Goal: Transaction & Acquisition: Book appointment/travel/reservation

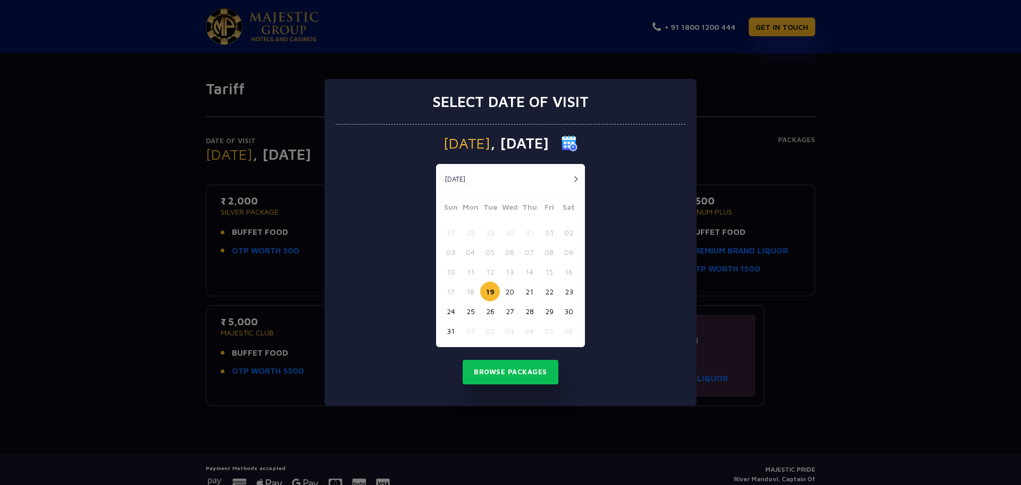
click at [578, 178] on button "button" at bounding box center [575, 178] width 13 height 13
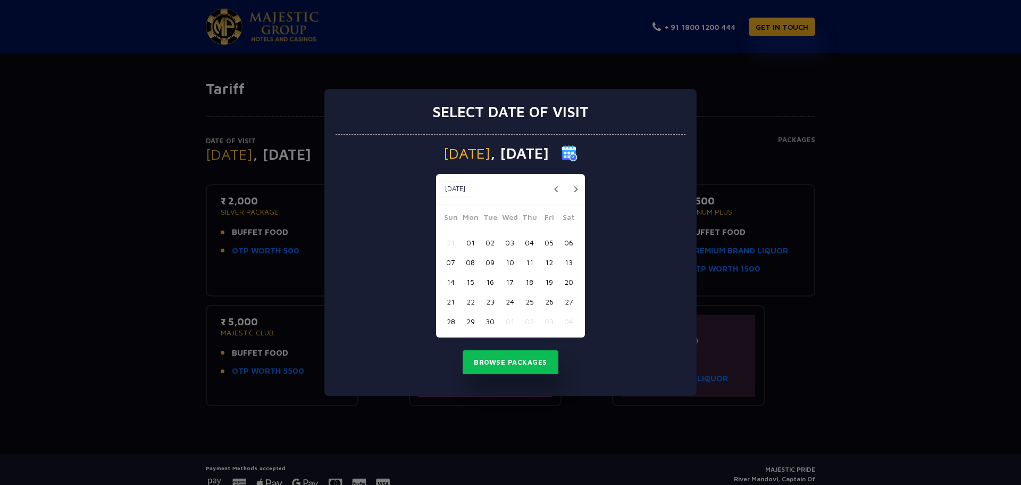
click at [512, 276] on button "17" at bounding box center [510, 282] width 20 height 20
click at [508, 360] on button "Browse Packages" at bounding box center [511, 362] width 96 height 24
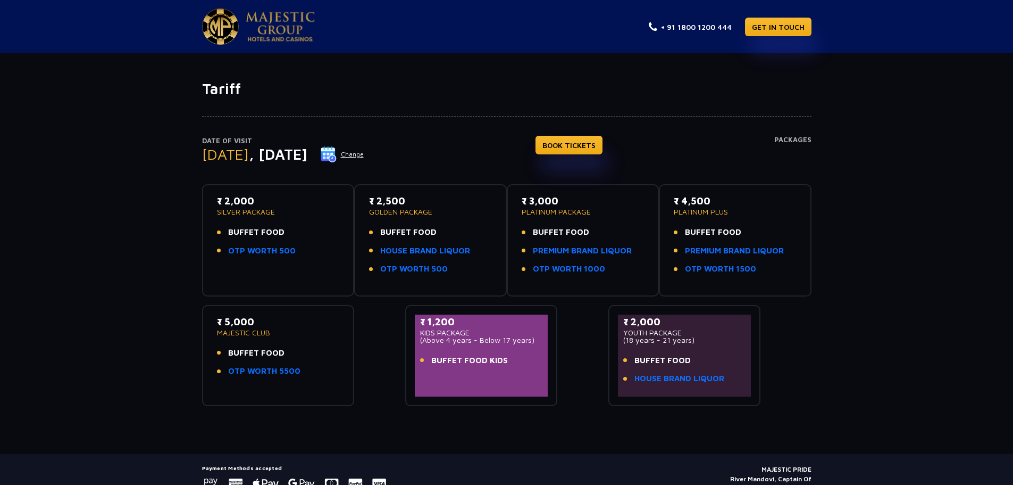
click at [248, 228] on span "BUFFET FOOD" at bounding box center [256, 232] width 56 height 12
click at [250, 204] on p "₹ 2,000" at bounding box center [278, 201] width 123 height 14
click at [603, 144] on link "BOOK TICKETS" at bounding box center [569, 145] width 67 height 19
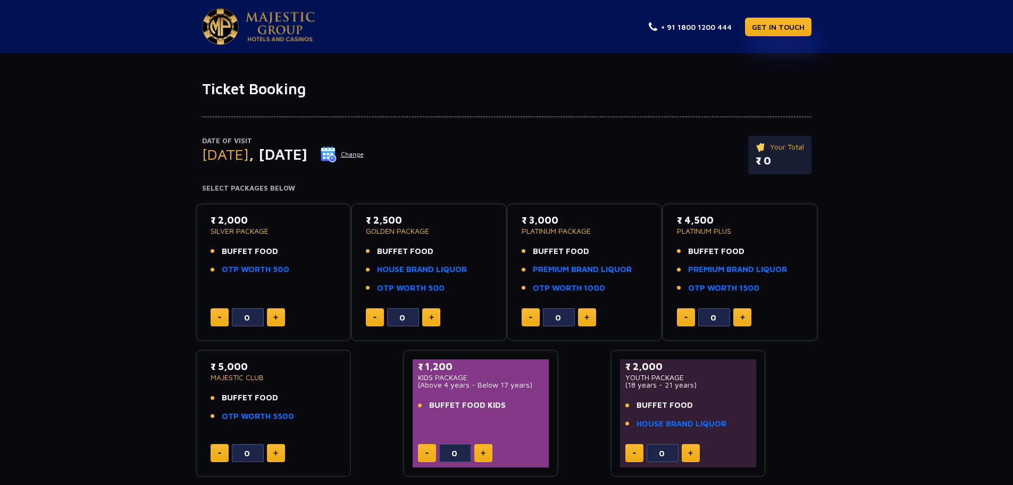
click at [277, 319] on img at bounding box center [275, 316] width 5 height 5
type input "3"
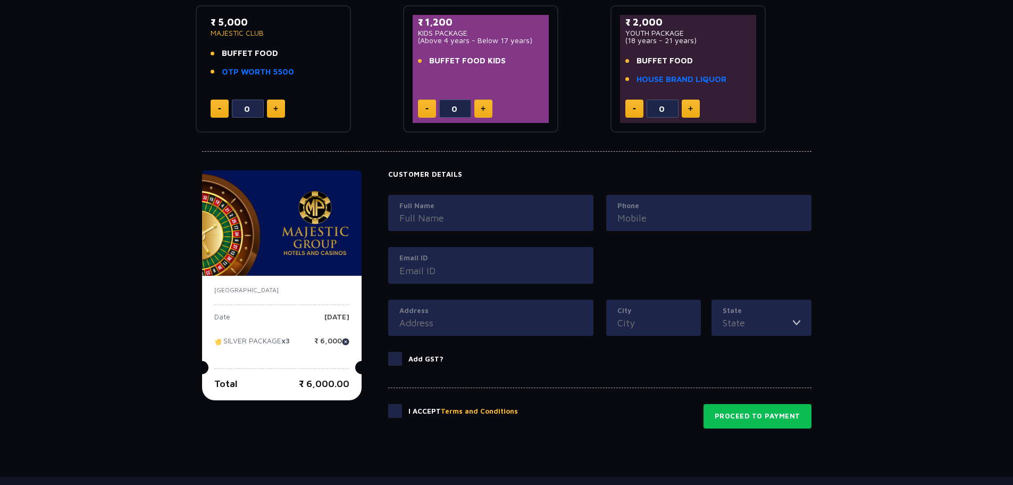
scroll to position [416, 0]
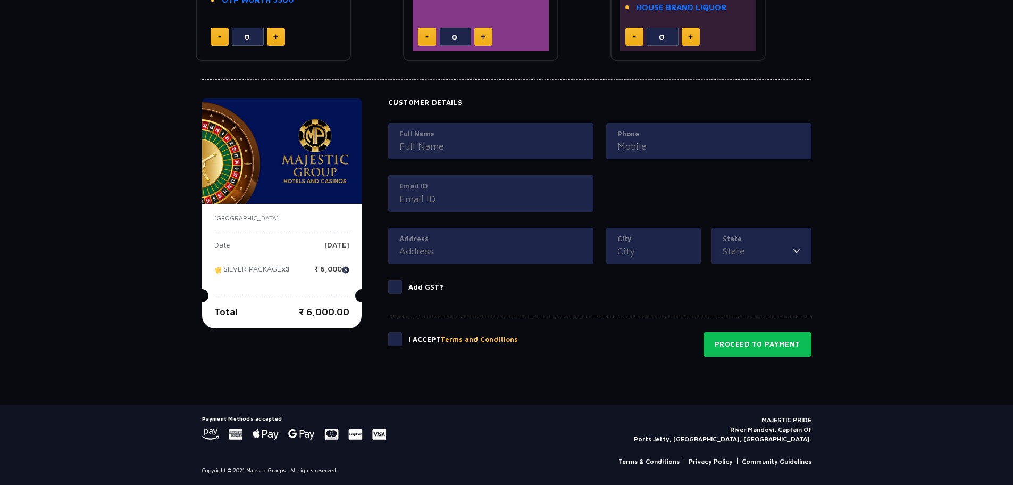
click at [394, 288] on span at bounding box center [395, 287] width 14 height 14
click at [0, 0] on input "Add GST?" at bounding box center [0, 0] width 0 height 0
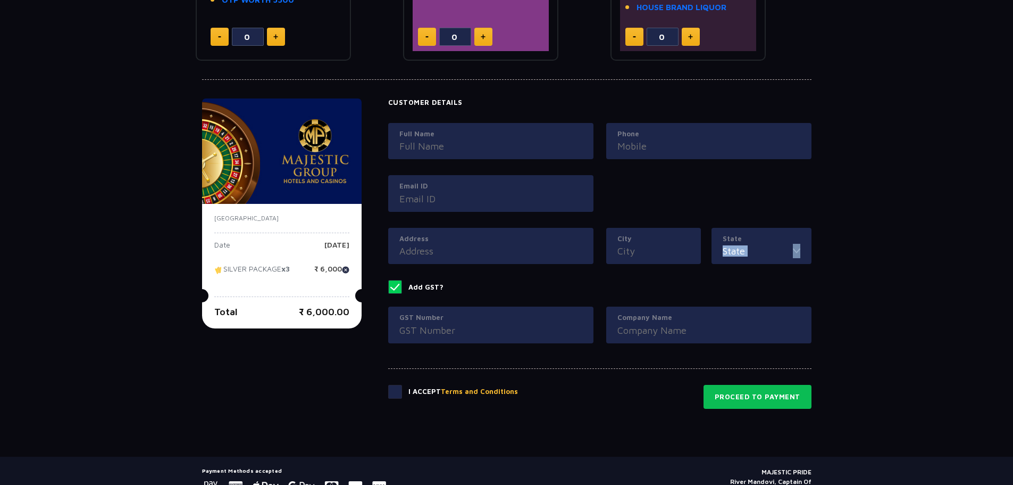
click at [394, 288] on span at bounding box center [395, 287] width 14 height 14
click at [0, 0] on input "Add GST?" at bounding box center [0, 0] width 0 height 0
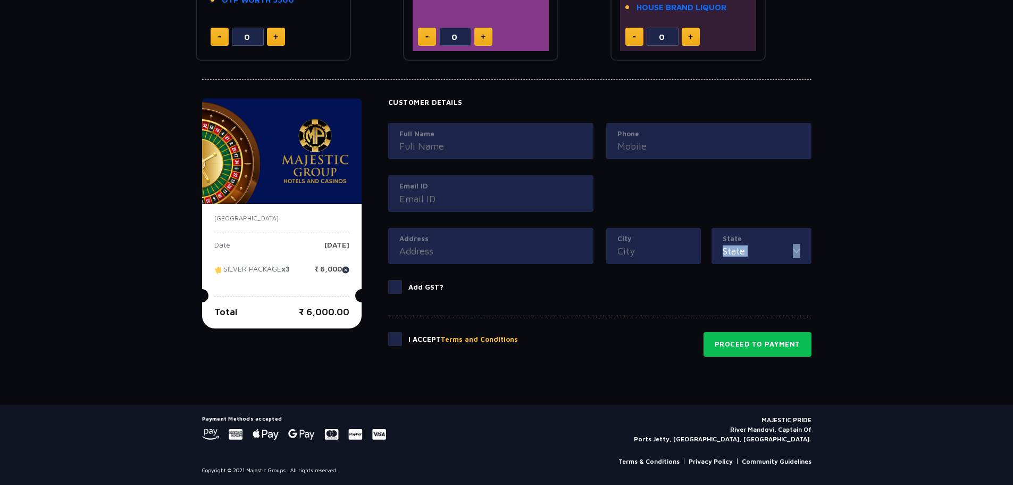
click at [394, 288] on span at bounding box center [395, 287] width 14 height 14
click at [0, 0] on input "Add GST?" at bounding box center [0, 0] width 0 height 0
click at [394, 288] on span at bounding box center [395, 287] width 14 height 14
click at [0, 0] on input "Add GST?" at bounding box center [0, 0] width 0 height 0
click at [443, 140] on input "Full Name" at bounding box center [491, 146] width 183 height 14
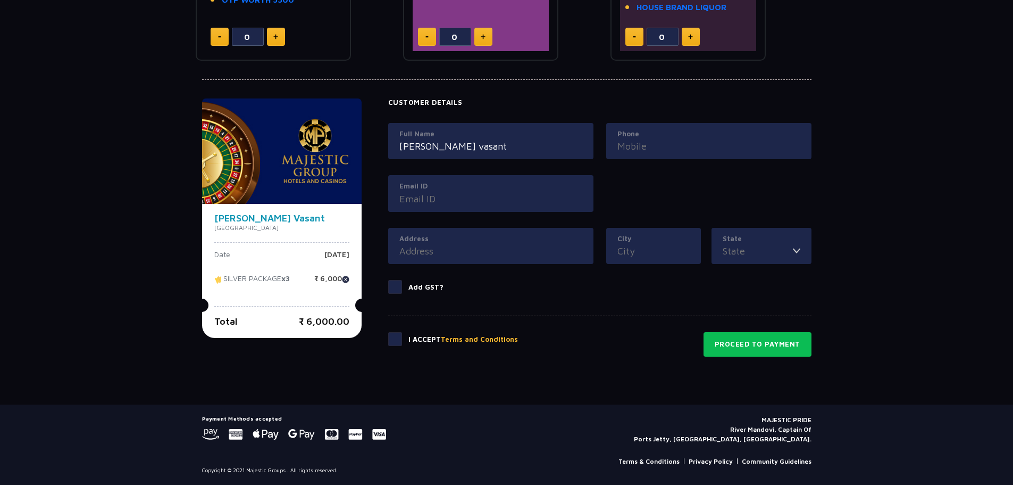
type input "[PERSON_NAME] vasant"
click at [712, 155] on div "Phone" at bounding box center [708, 141] width 205 height 37
click at [705, 145] on input "Phone" at bounding box center [709, 146] width 183 height 14
type input "8306284252"
click at [496, 184] on label "Email ID" at bounding box center [491, 186] width 183 height 11
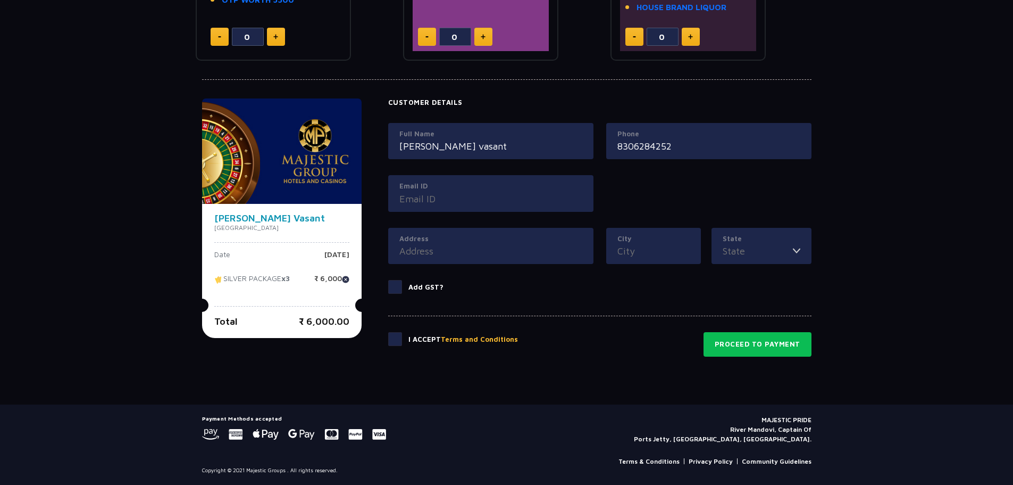
click at [496, 192] on input "Email ID" at bounding box center [491, 199] width 183 height 14
type input "[EMAIL_ADDRESS][DOMAIN_NAME]"
click at [460, 239] on label "Address" at bounding box center [491, 239] width 183 height 11
click at [460, 244] on input "Address" at bounding box center [491, 251] width 183 height 14
click at [459, 247] on input "Address" at bounding box center [491, 251] width 183 height 14
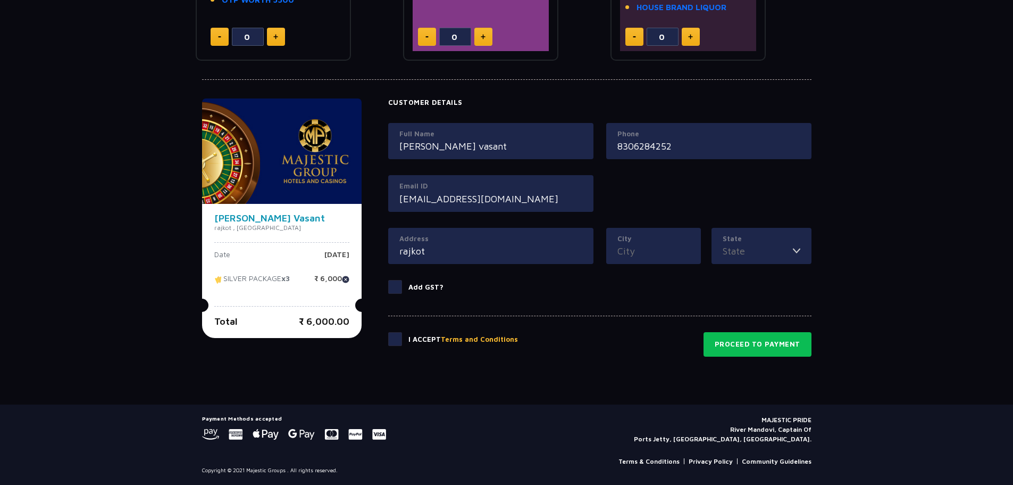
type input "rajkot"
click at [677, 246] on input "City" at bounding box center [654, 251] width 72 height 14
type input "Rajkot"
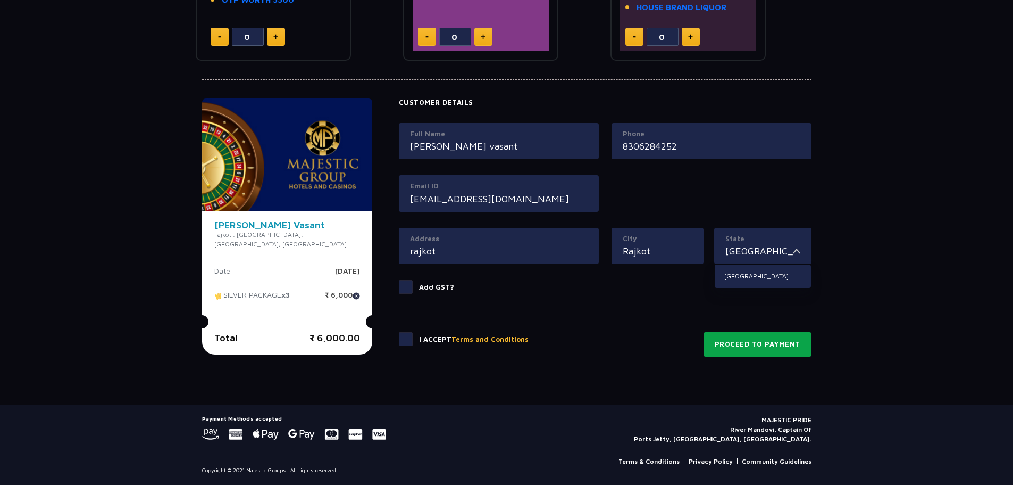
click at [741, 340] on button "Proceed to Payment" at bounding box center [758, 344] width 108 height 24
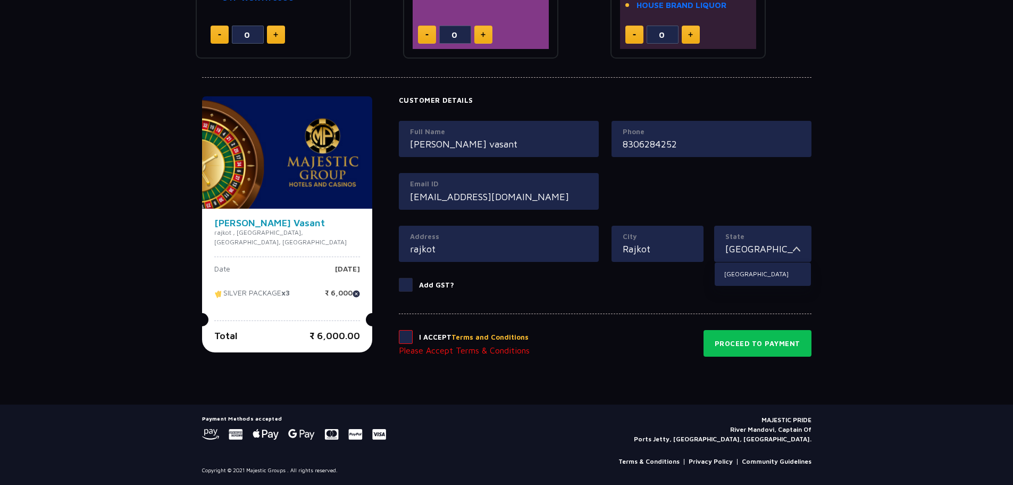
click at [399, 339] on span at bounding box center [406, 337] width 14 height 14
click at [0, 0] on input "checkbox" at bounding box center [0, 0] width 0 height 0
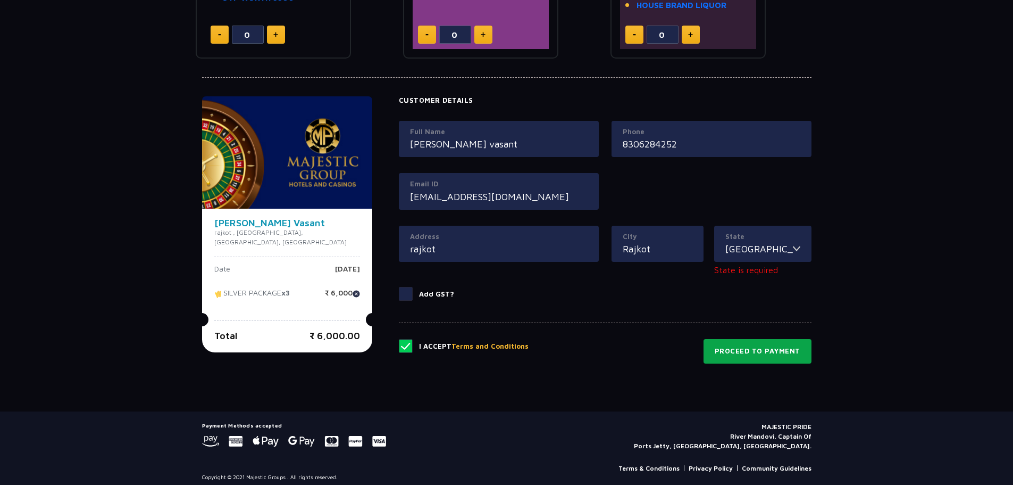
click at [777, 345] on button "Proceed to Payment" at bounding box center [758, 351] width 108 height 24
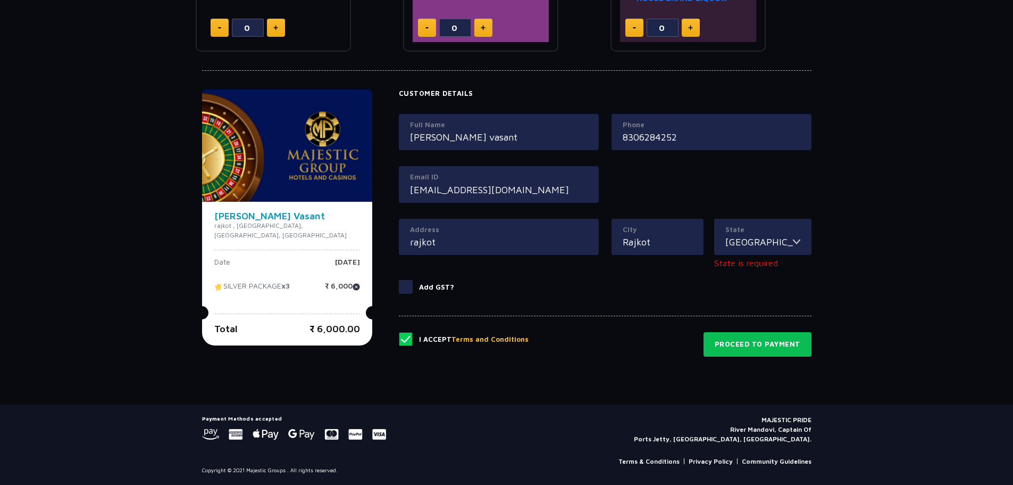
click at [773, 234] on label "State" at bounding box center [763, 229] width 75 height 11
click at [773, 235] on input "[GEOGRAPHIC_DATA]" at bounding box center [760, 242] width 68 height 14
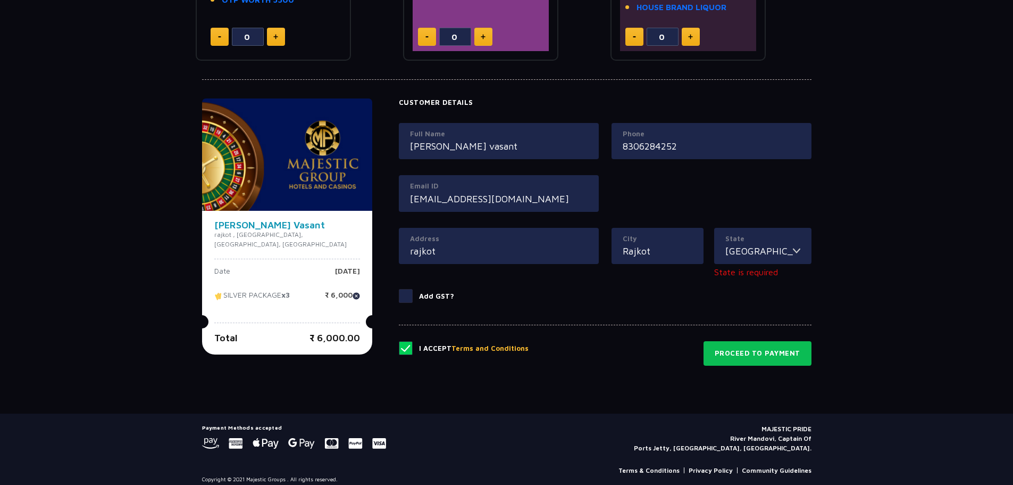
click at [773, 234] on label "State" at bounding box center [763, 239] width 75 height 11
click at [773, 244] on input "[GEOGRAPHIC_DATA]" at bounding box center [760, 251] width 68 height 14
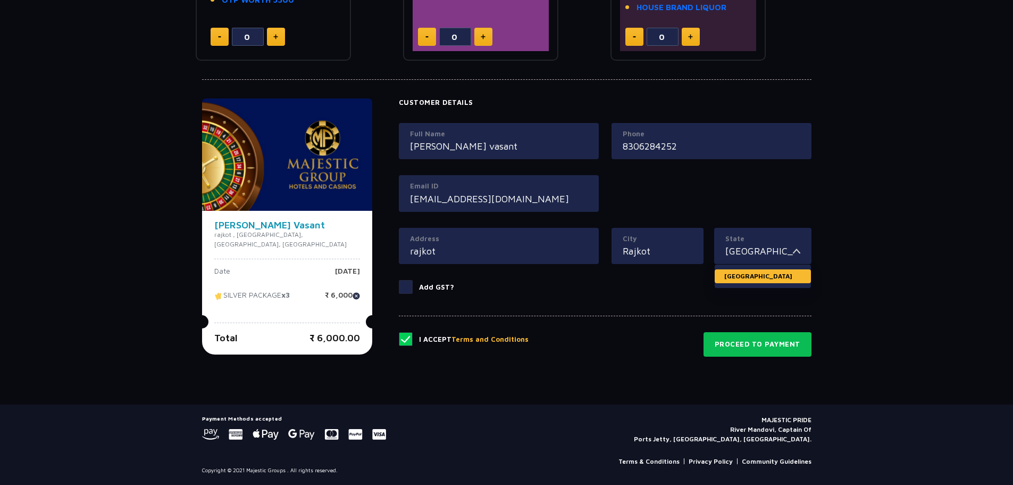
click at [746, 275] on li "[GEOGRAPHIC_DATA]" at bounding box center [763, 276] width 96 height 14
type input "[GEOGRAPHIC_DATA]"
click at [729, 352] on button "Proceed to Payment" at bounding box center [758, 344] width 108 height 24
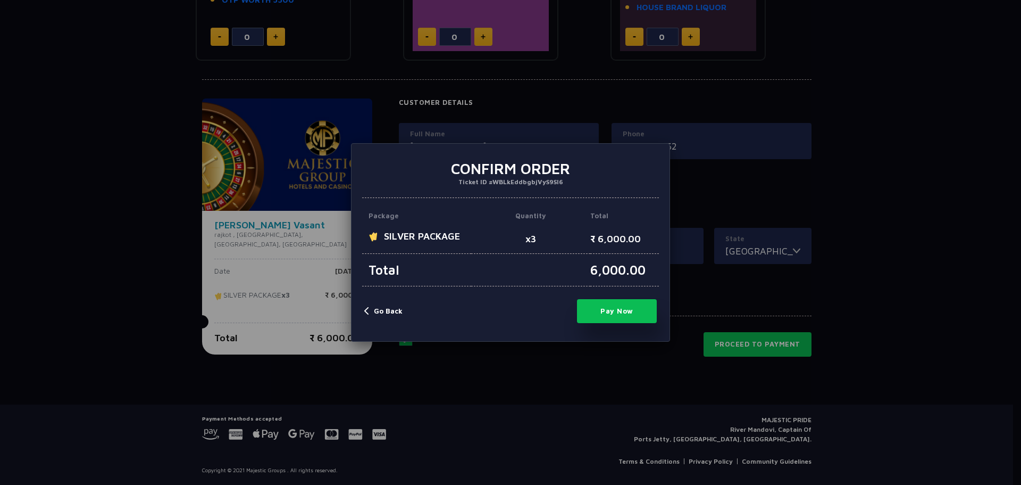
click at [626, 304] on button "Pay Now" at bounding box center [617, 311] width 80 height 24
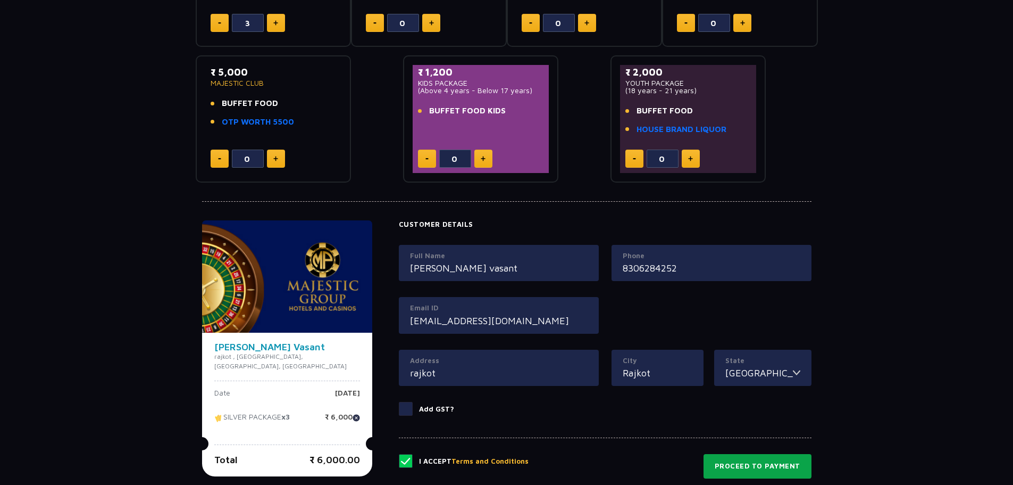
scroll to position [203, 0]
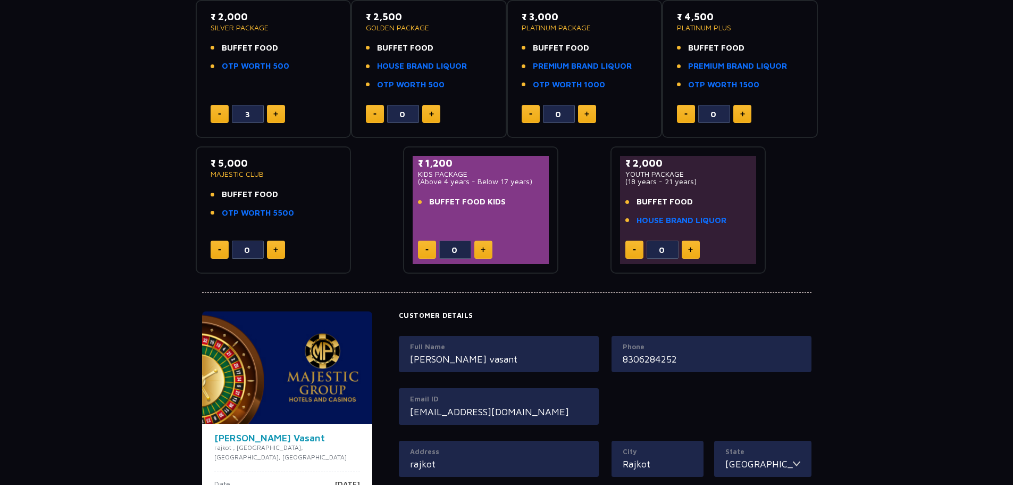
click at [218, 111] on button at bounding box center [220, 114] width 18 height 18
click at [219, 111] on button at bounding box center [220, 114] width 18 height 18
type input "1"
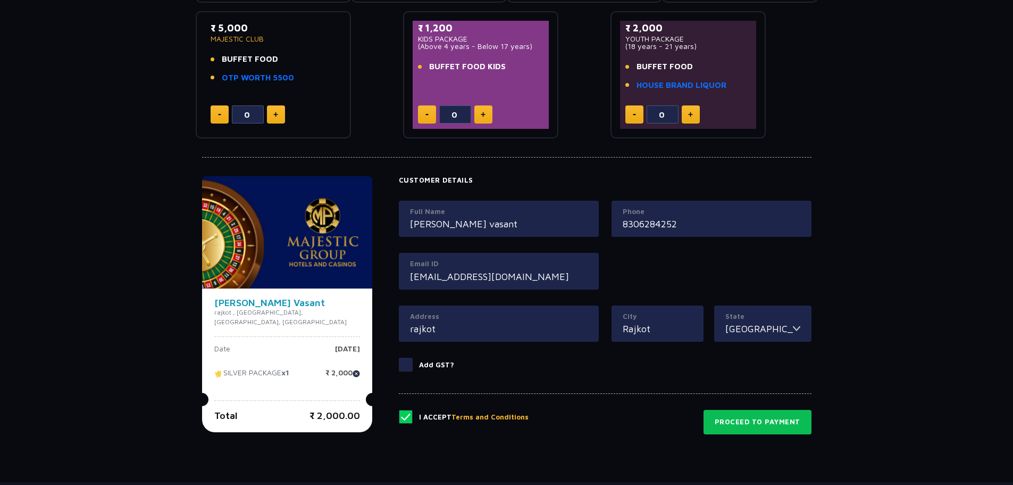
scroll to position [416, 0]
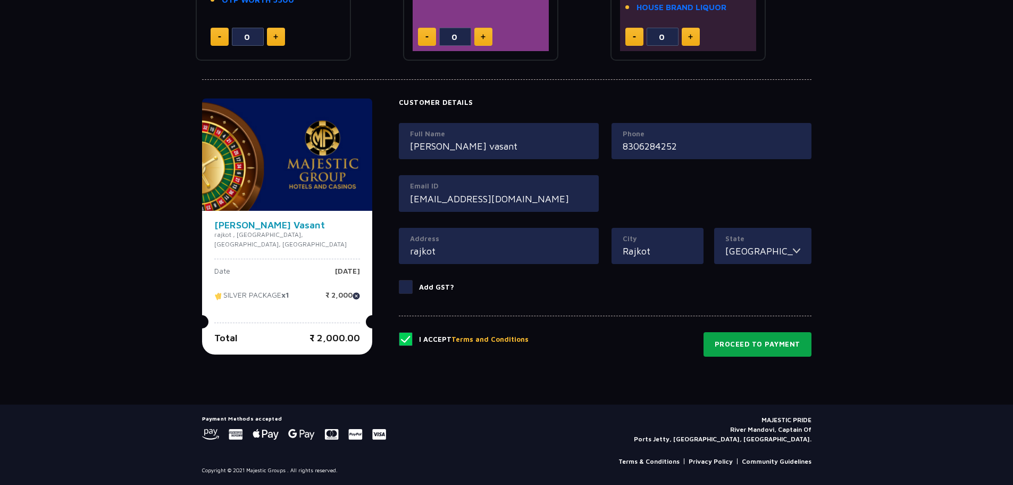
click at [764, 337] on button "Proceed to Payment" at bounding box center [758, 344] width 108 height 24
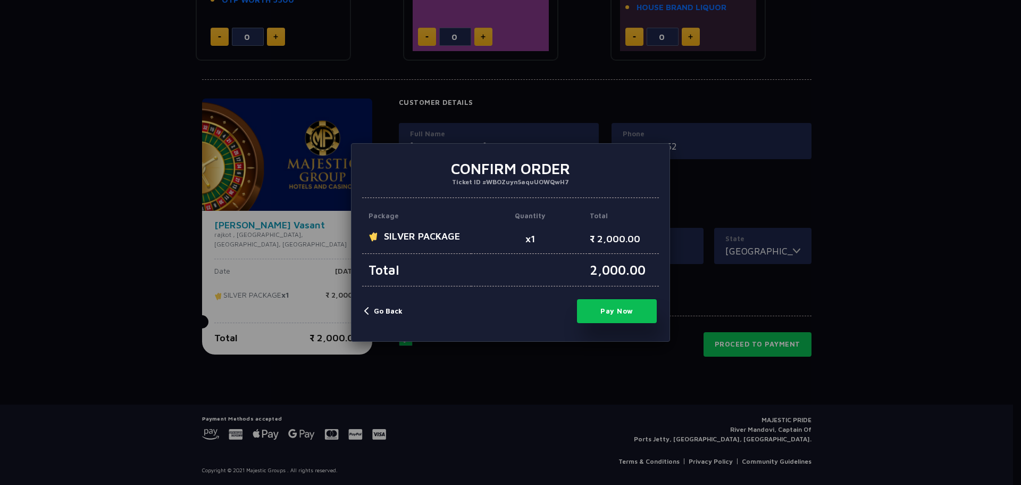
click at [606, 310] on button "Pay Now" at bounding box center [617, 311] width 80 height 24
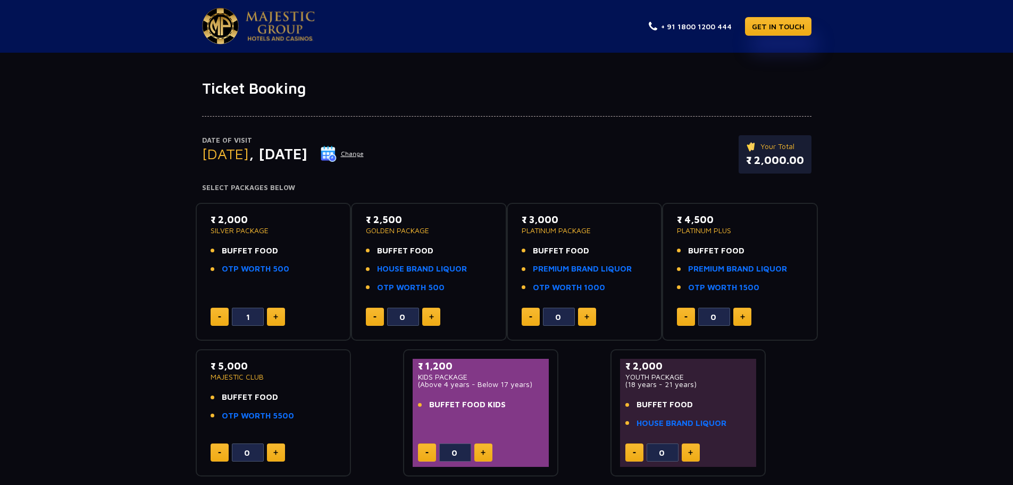
scroll to position [0, 0]
click at [364, 153] on button "Change" at bounding box center [342, 154] width 44 height 17
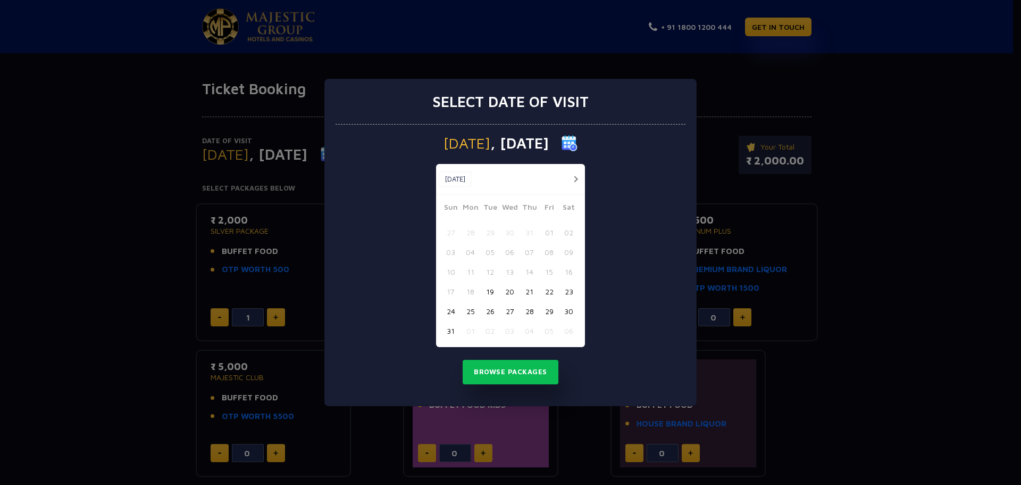
click at [510, 293] on button "20" at bounding box center [510, 291] width 20 height 20
click at [514, 375] on button "Browse Packages" at bounding box center [511, 372] width 96 height 24
